Goal: Information Seeking & Learning: Learn about a topic

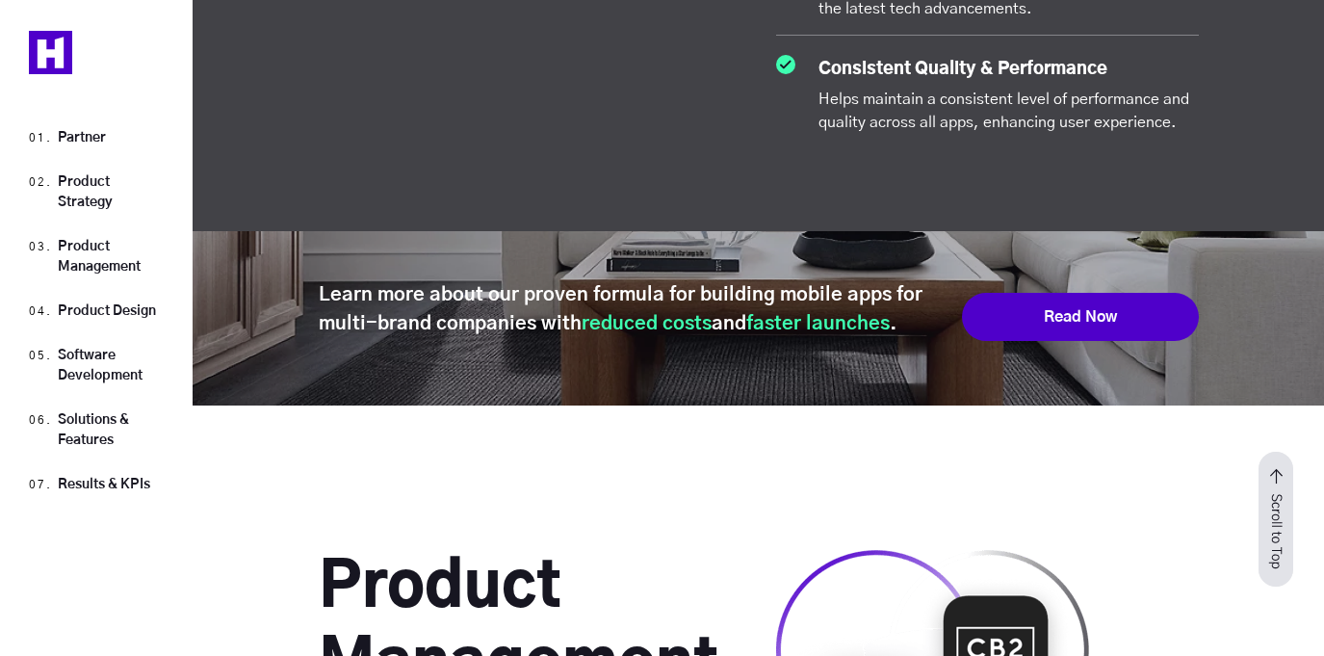
scroll to position [3901, 0]
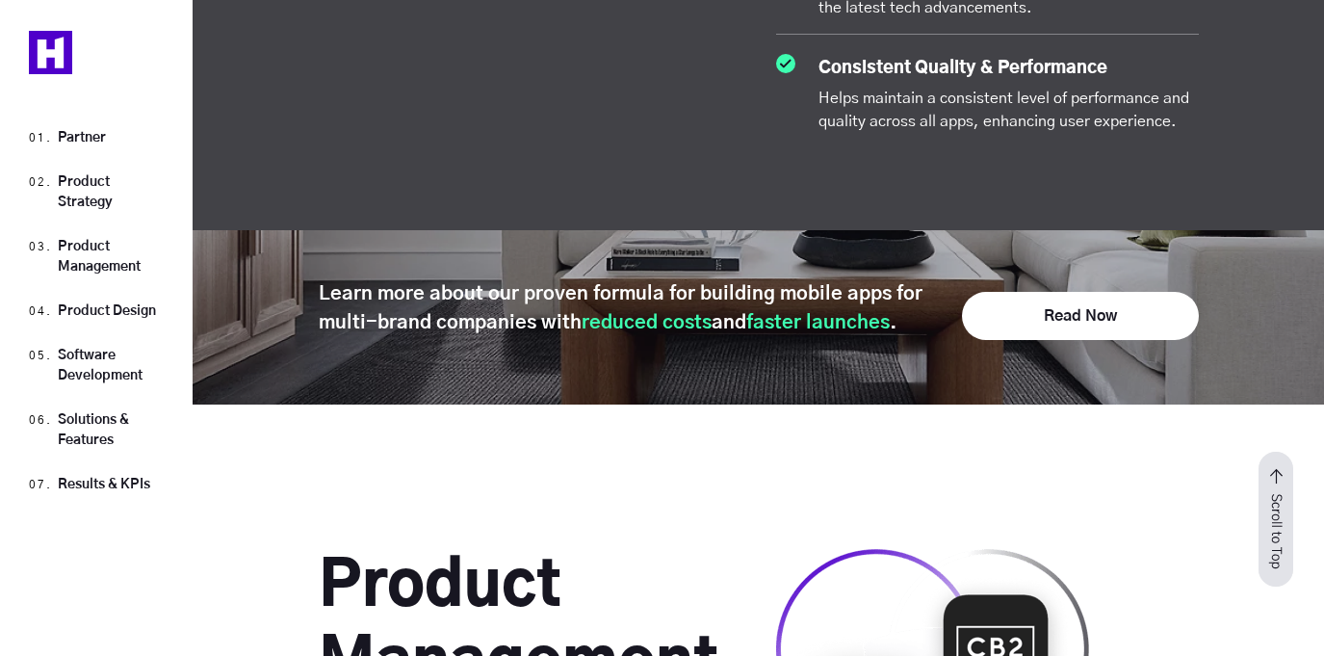
click at [1065, 334] on div "Learn more about our proven formula for building mobile apps for multi-brand co…" at bounding box center [759, 315] width 880 height 72
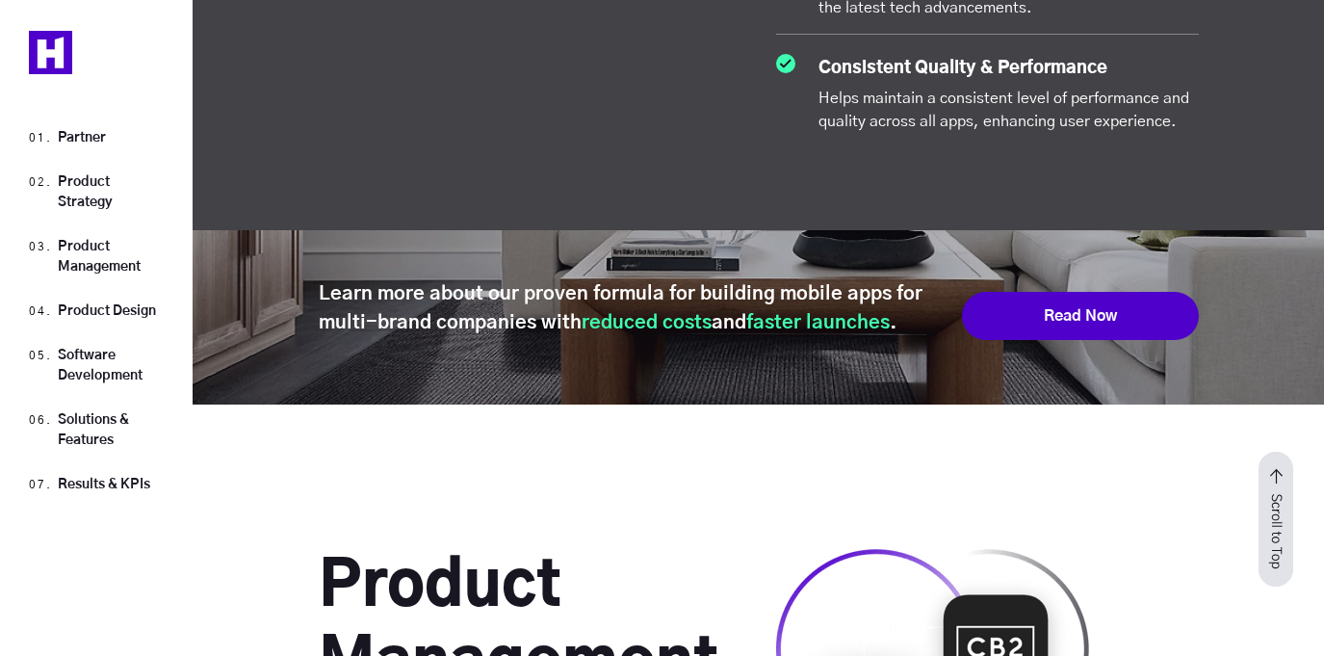
click at [1067, 312] on link "Read Now" at bounding box center [1080, 316] width 237 height 48
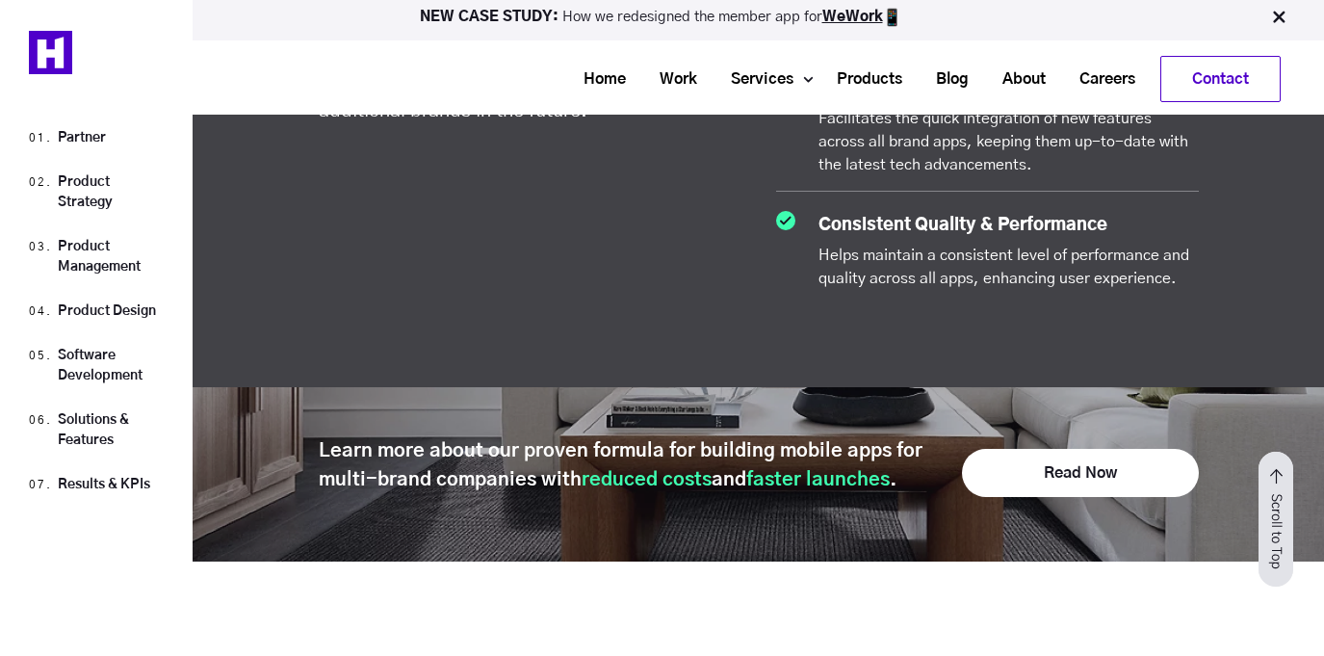
scroll to position [3735, 0]
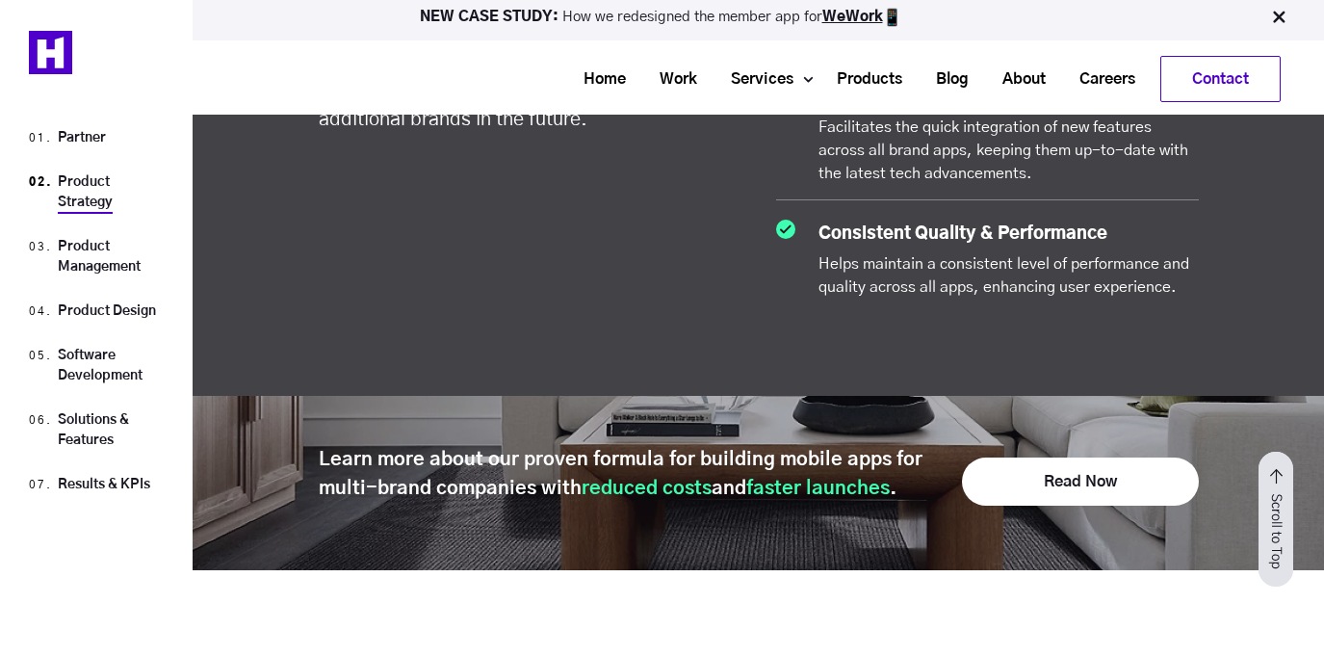
click at [100, 196] on link "Product Strategy" at bounding box center [85, 192] width 55 height 34
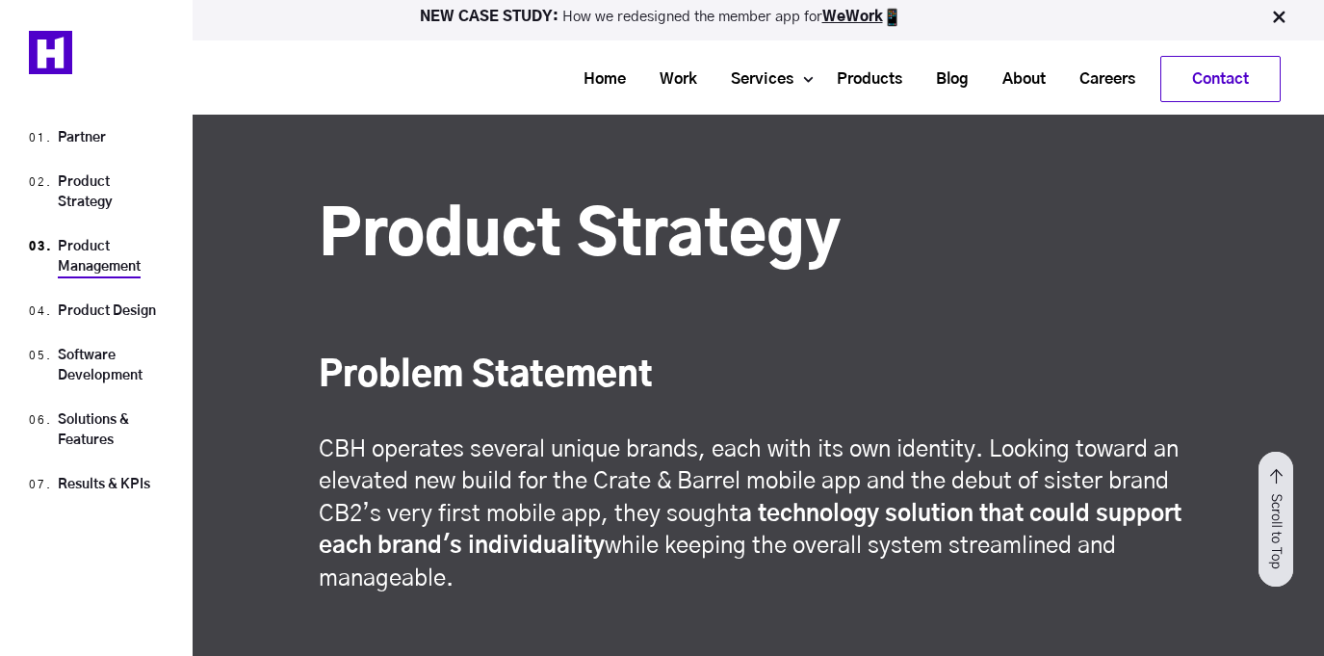
click at [94, 264] on link "Product Management" at bounding box center [99, 257] width 83 height 34
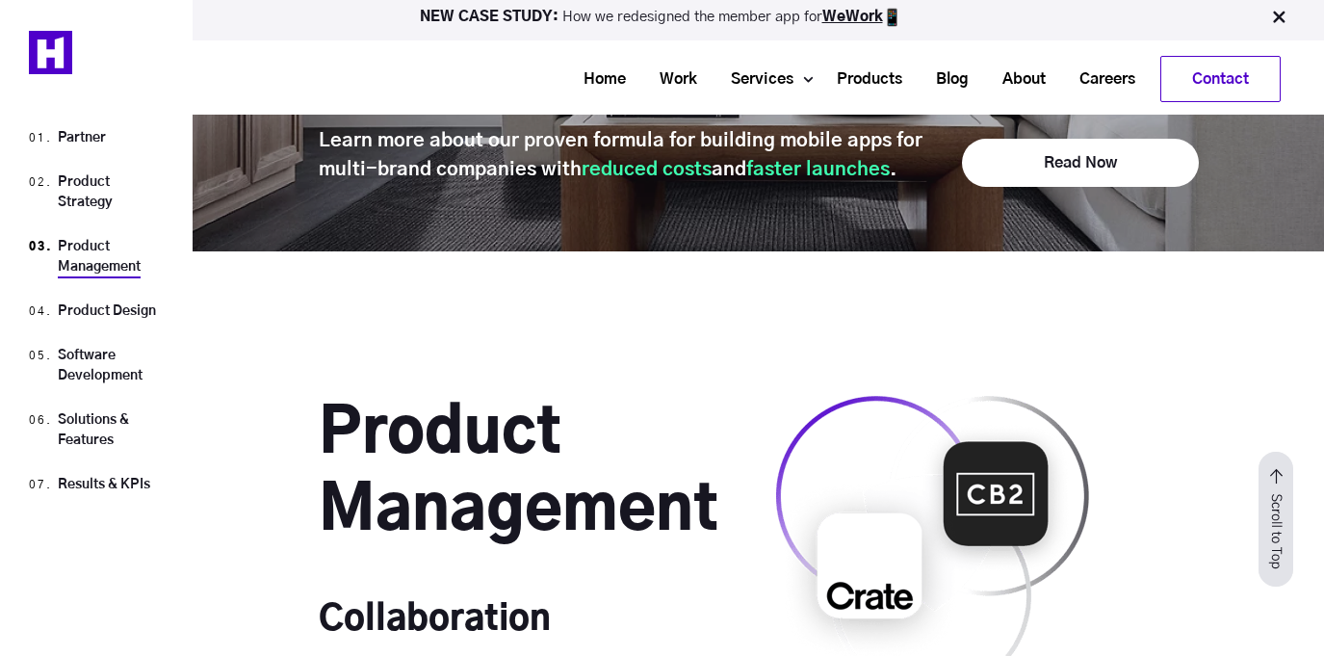
click at [76, 249] on link "Product Management" at bounding box center [99, 257] width 83 height 34
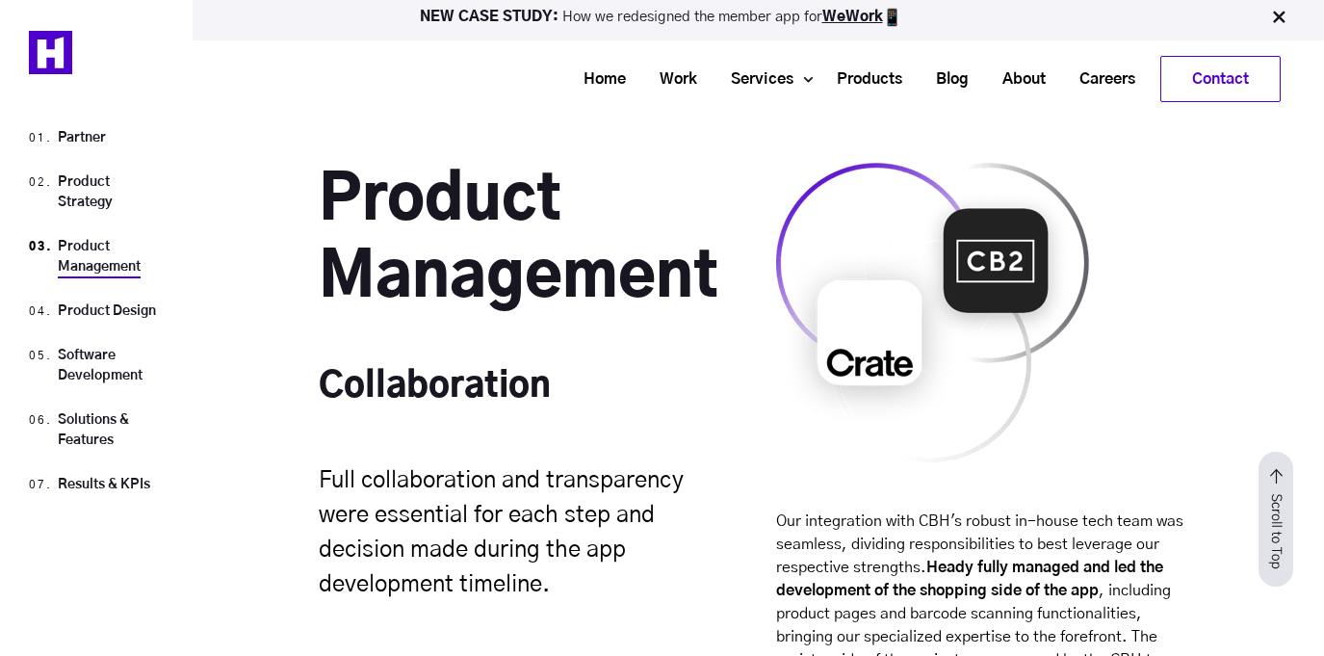
scroll to position [4297, 0]
